Goal: Task Accomplishment & Management: Manage account settings

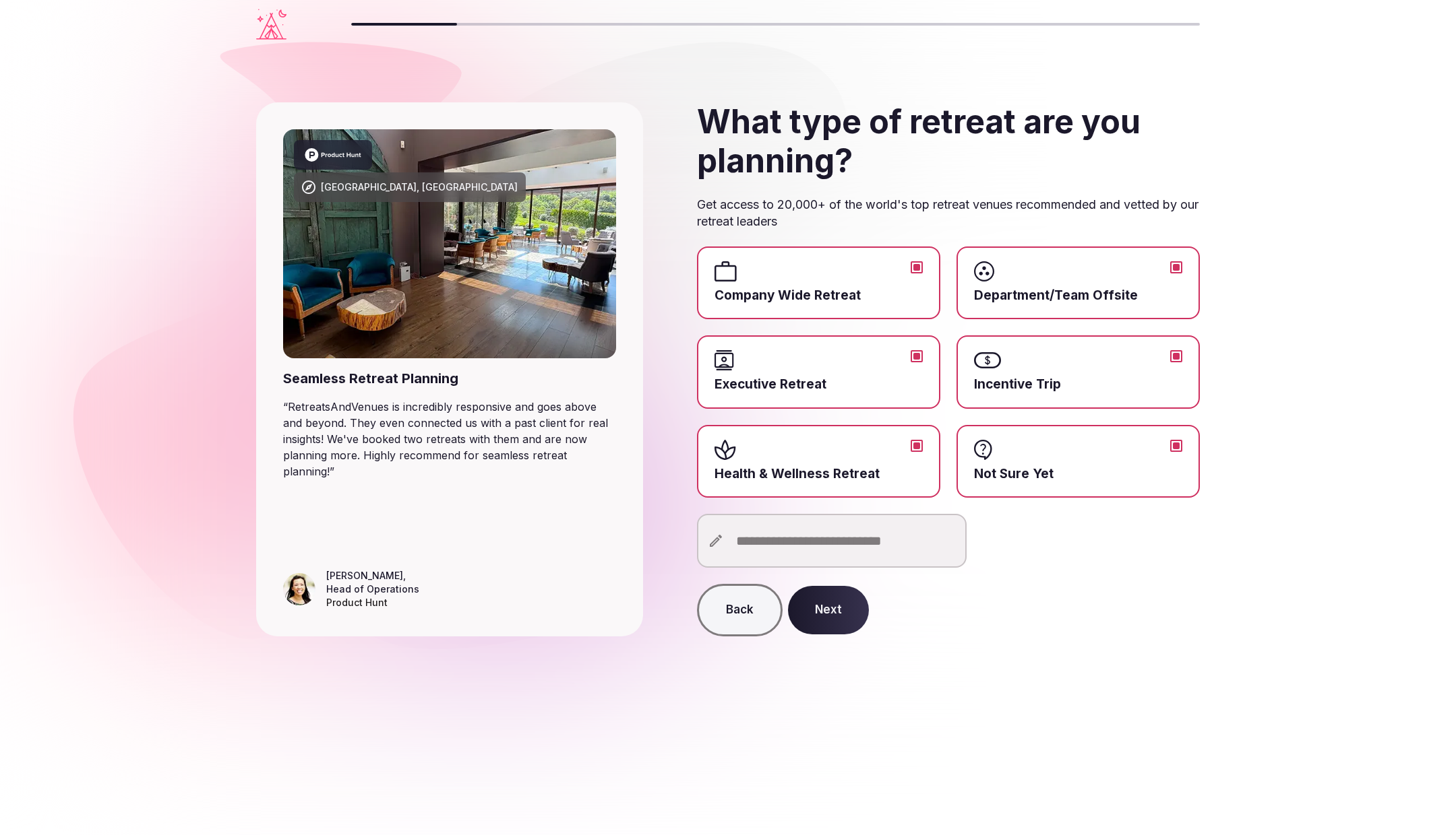
click at [277, 33] on icon "Visit the homepage" at bounding box center [271, 24] width 30 height 31
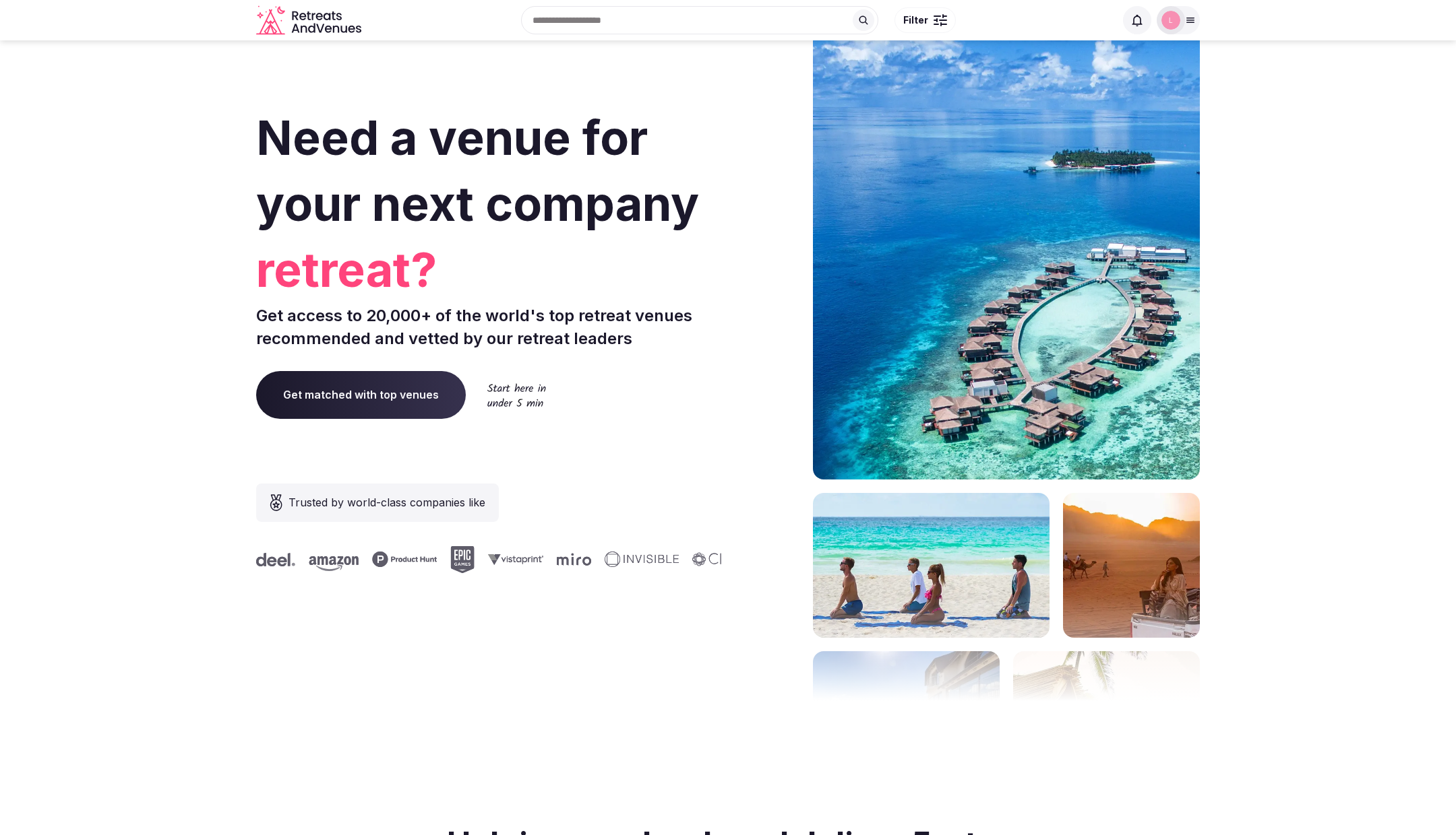
click at [1192, 13] on div at bounding box center [1178, 20] width 43 height 28
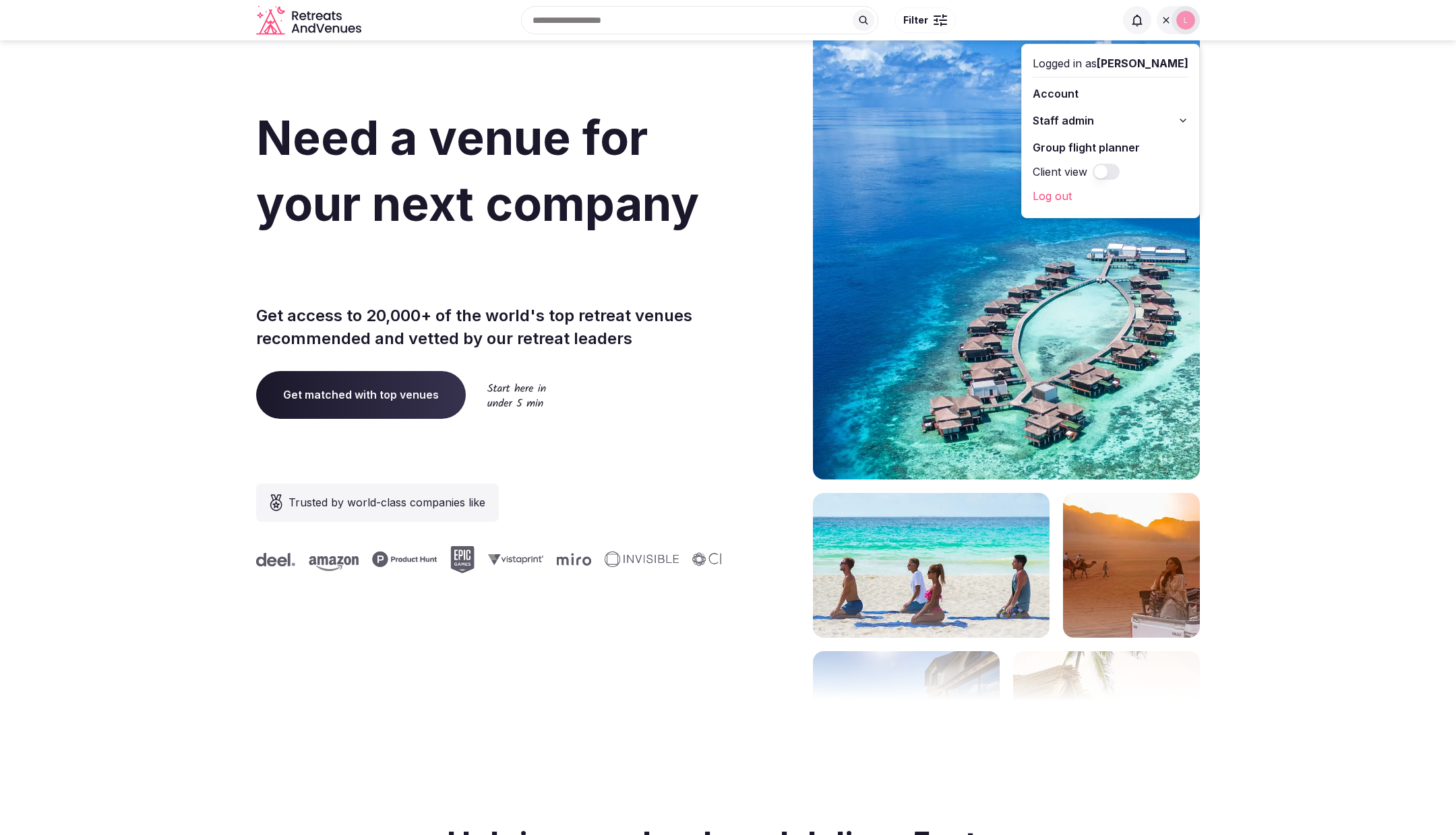
click at [1178, 118] on button "Staff admin" at bounding box center [1110, 120] width 156 height 21
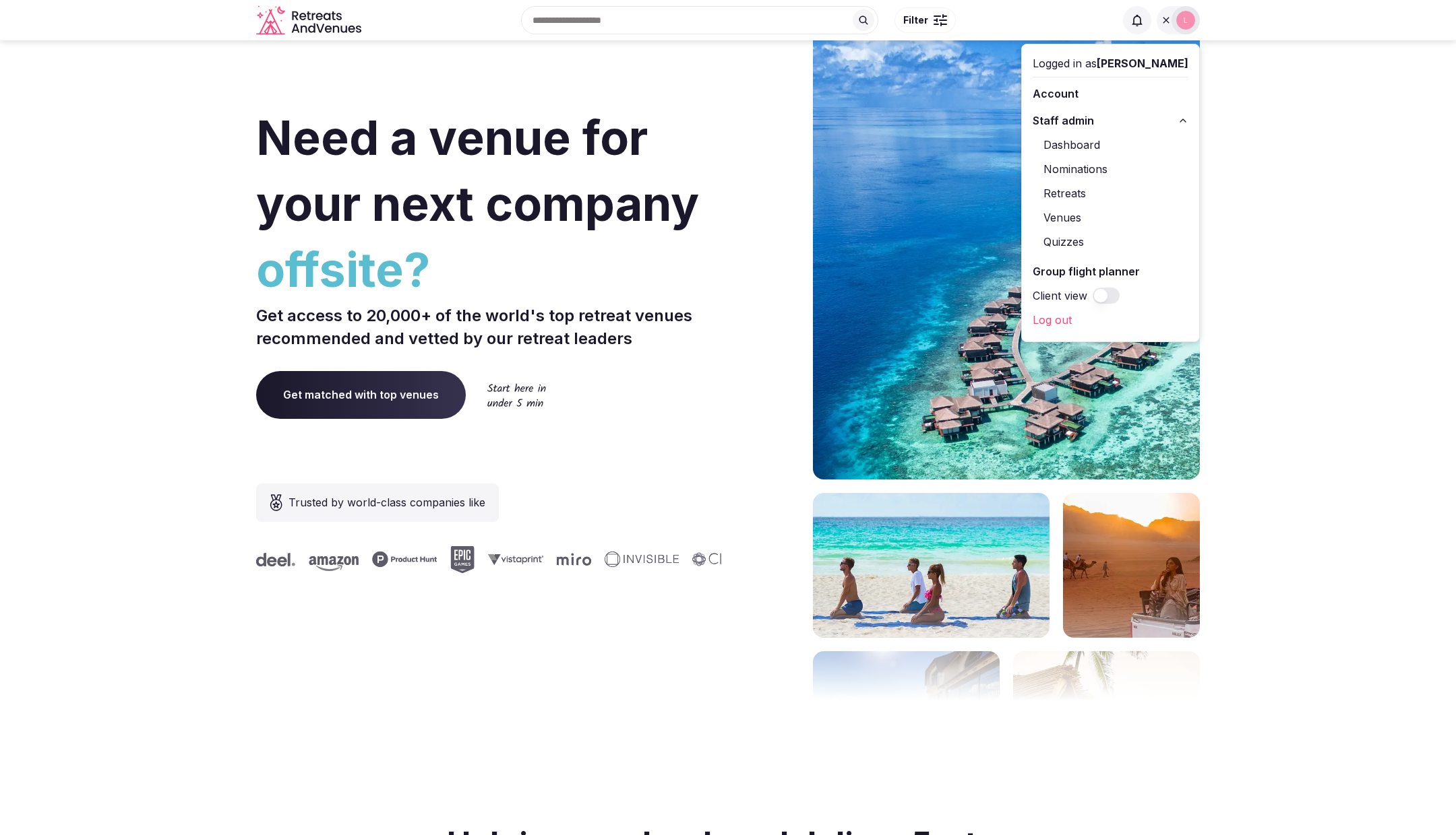
click at [1087, 188] on link "Retreats" at bounding box center [1110, 194] width 156 height 21
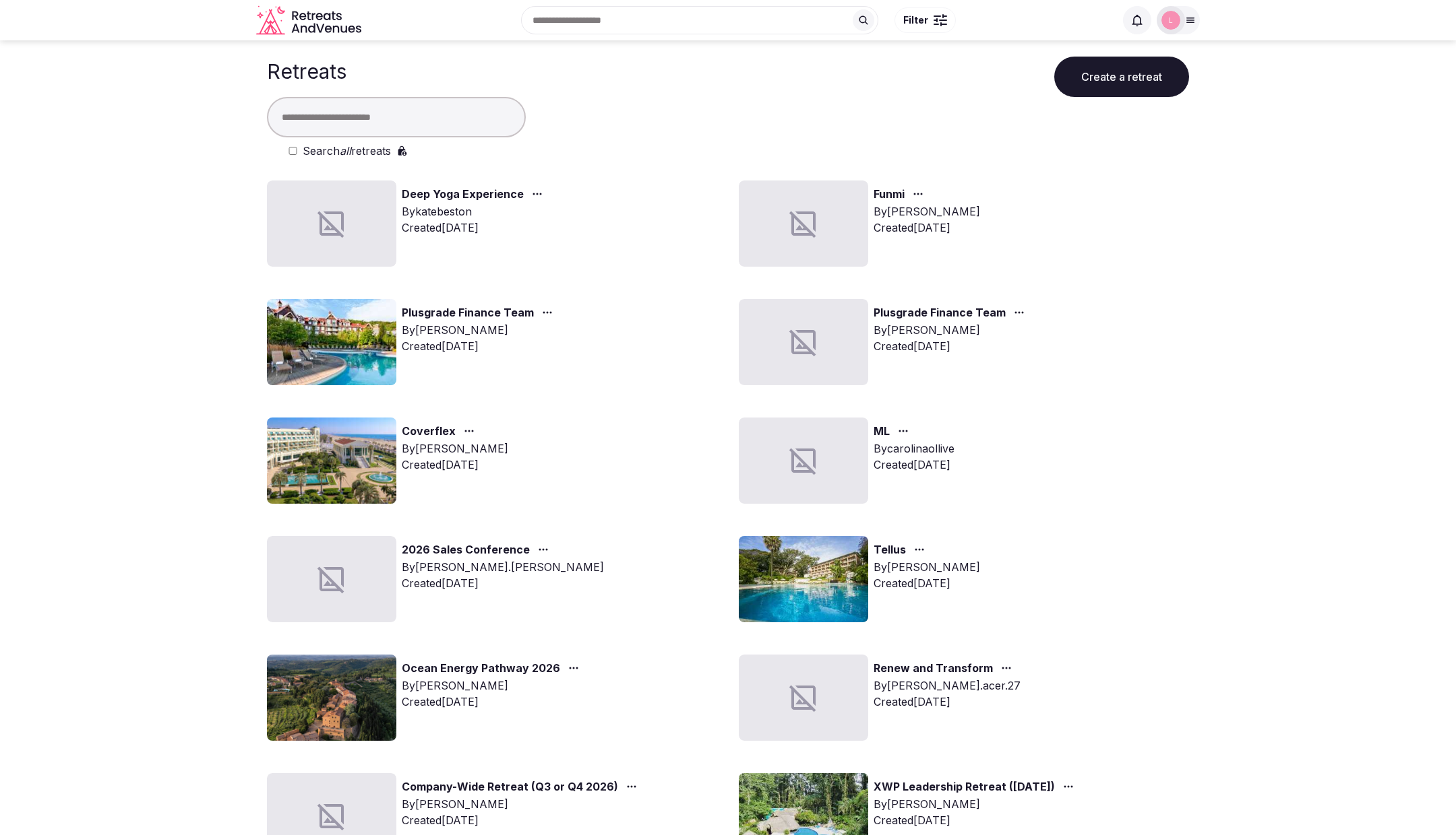
click at [342, 317] on img at bounding box center [332, 342] width 129 height 87
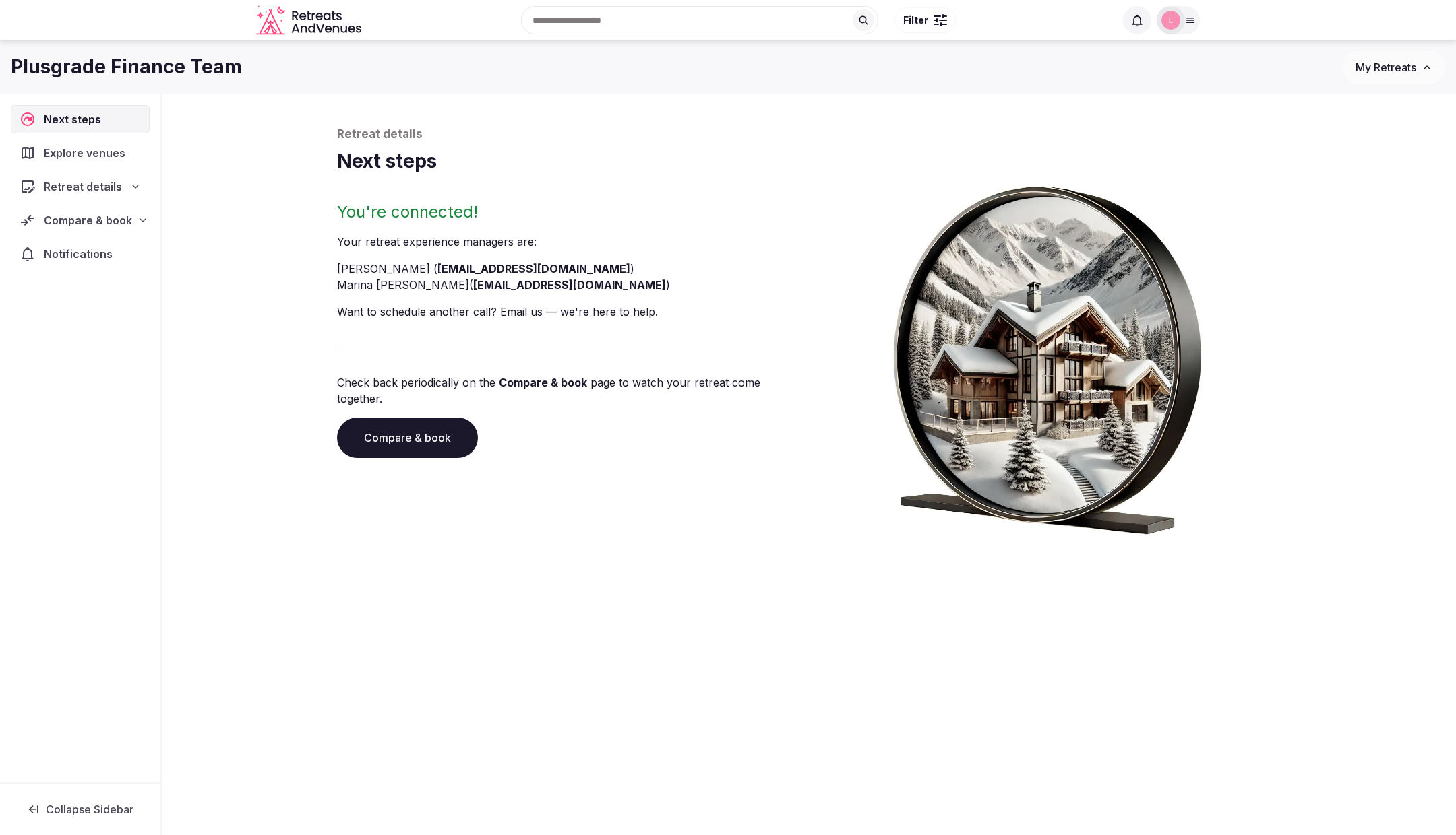
click at [80, 184] on span "Retreat details" at bounding box center [83, 186] width 78 height 16
click at [64, 254] on span "Agenda" at bounding box center [50, 261] width 36 height 13
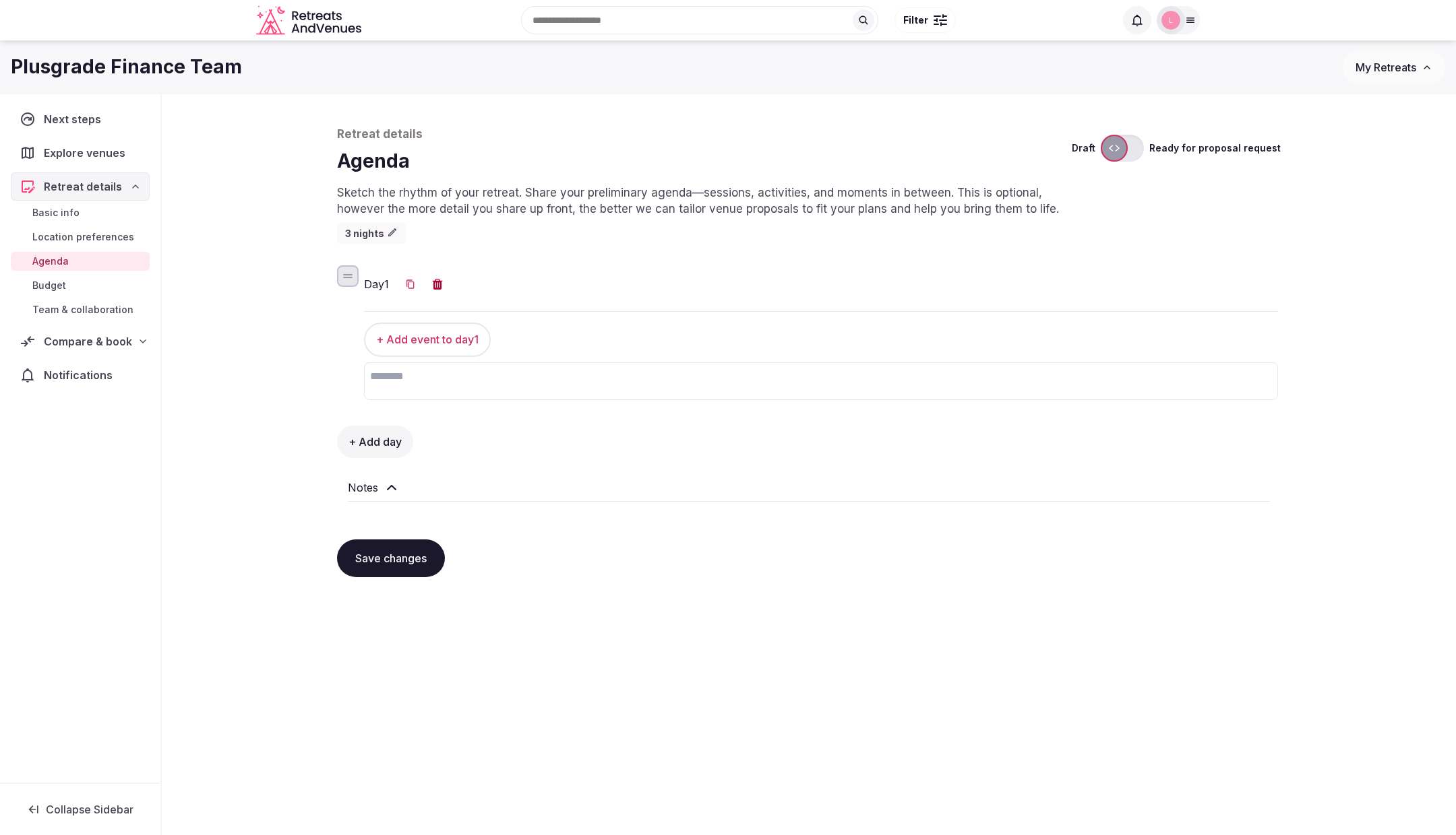
click at [359, 232] on div "3 nights" at bounding box center [371, 233] width 69 height 21
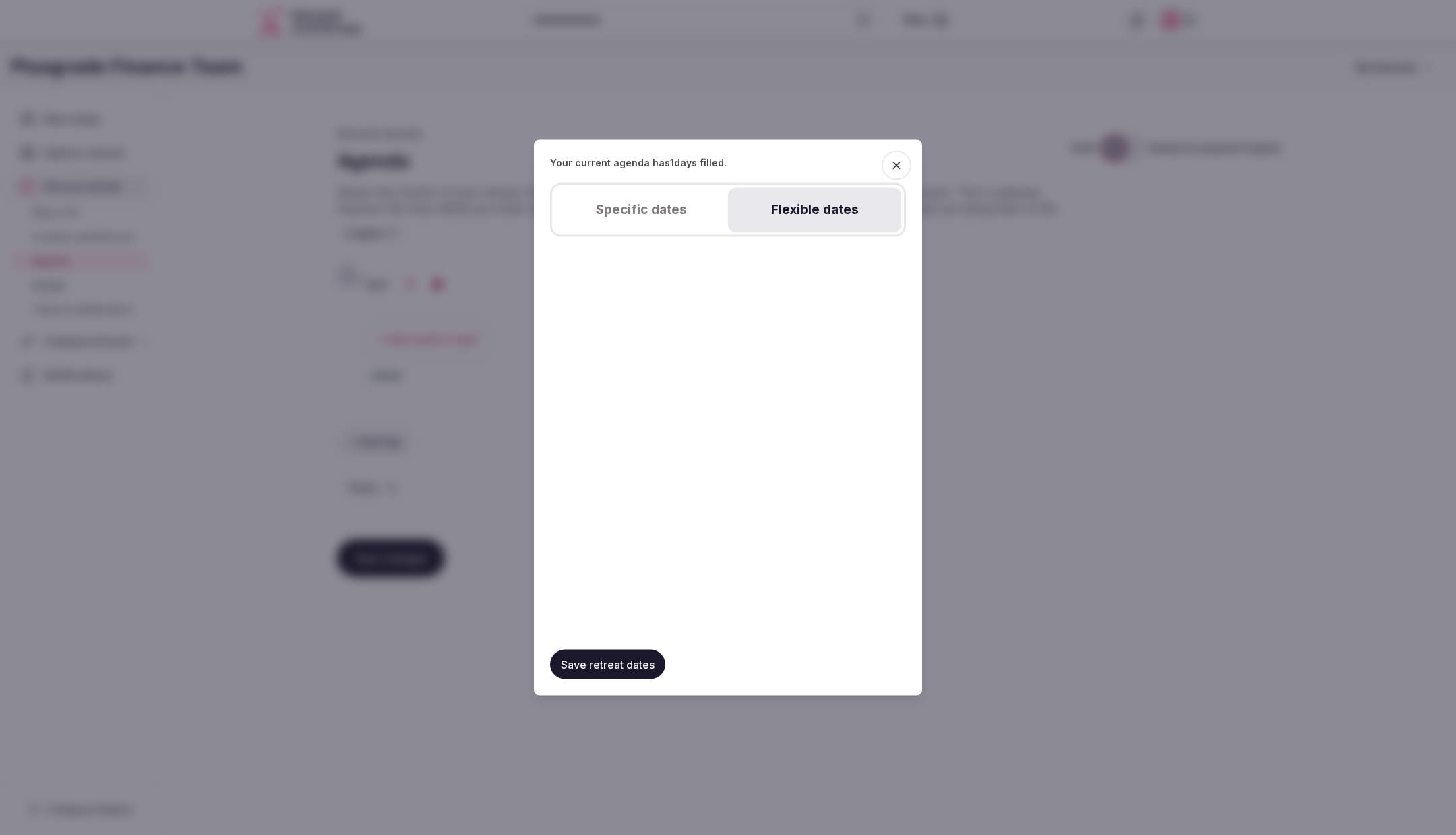
click at [821, 230] on div "Specific dates Flexible dates" at bounding box center [728, 209] width 356 height 54
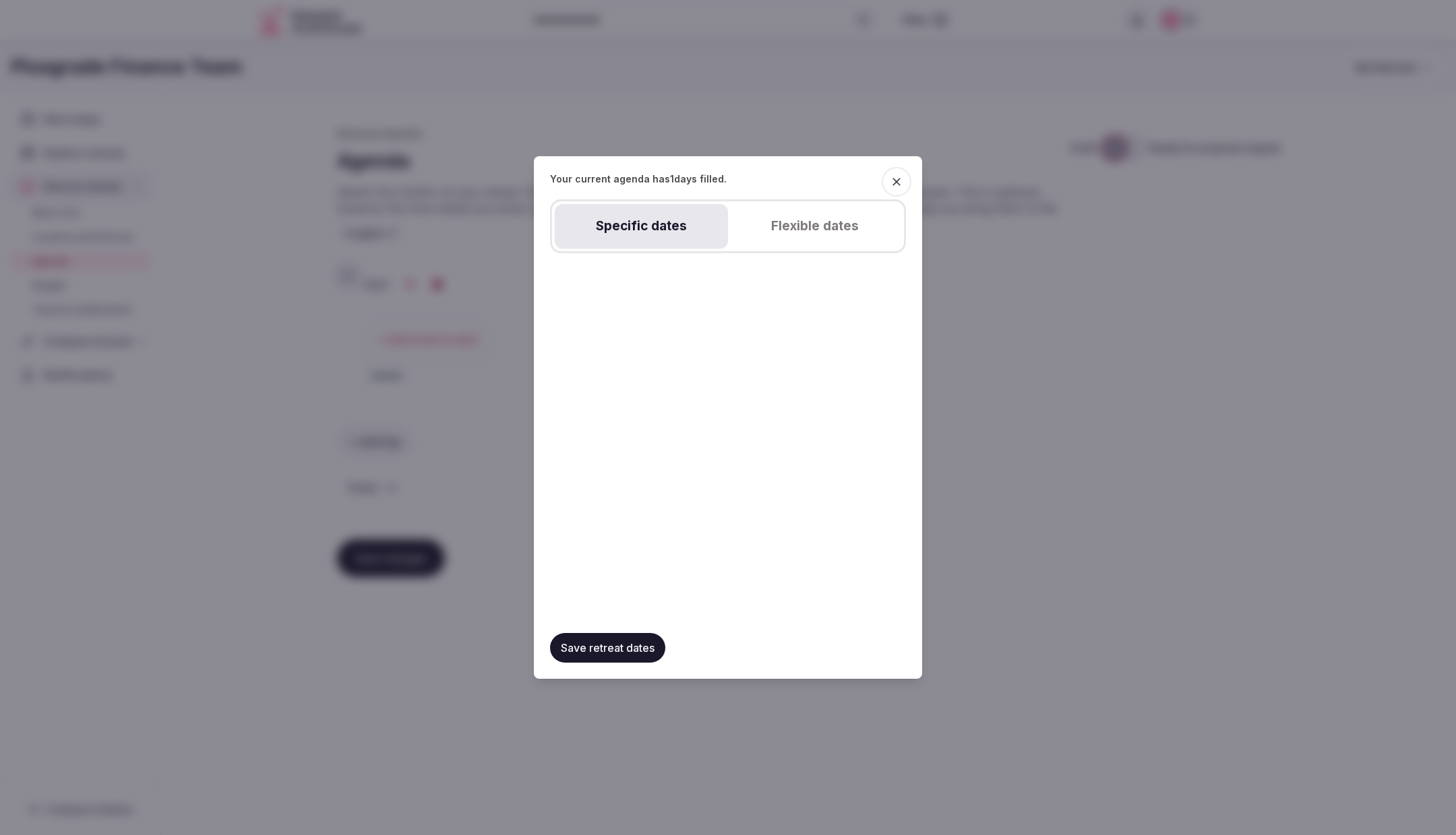
click at [705, 209] on button "Specific dates" at bounding box center [641, 226] width 173 height 44
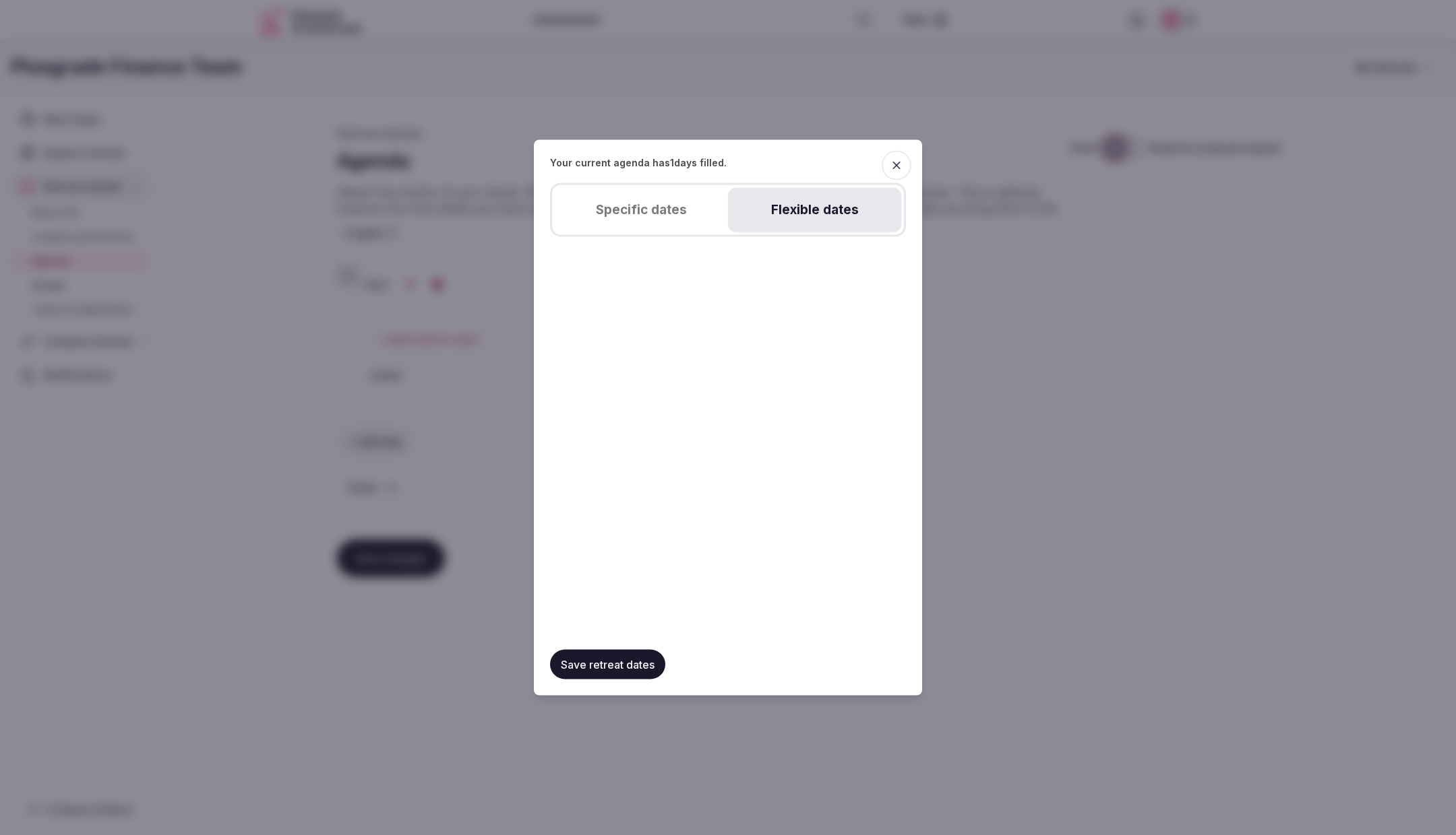
click at [804, 223] on div "Specific dates Flexible dates" at bounding box center [728, 209] width 356 height 54
